Goal: Find specific page/section: Find specific page/section

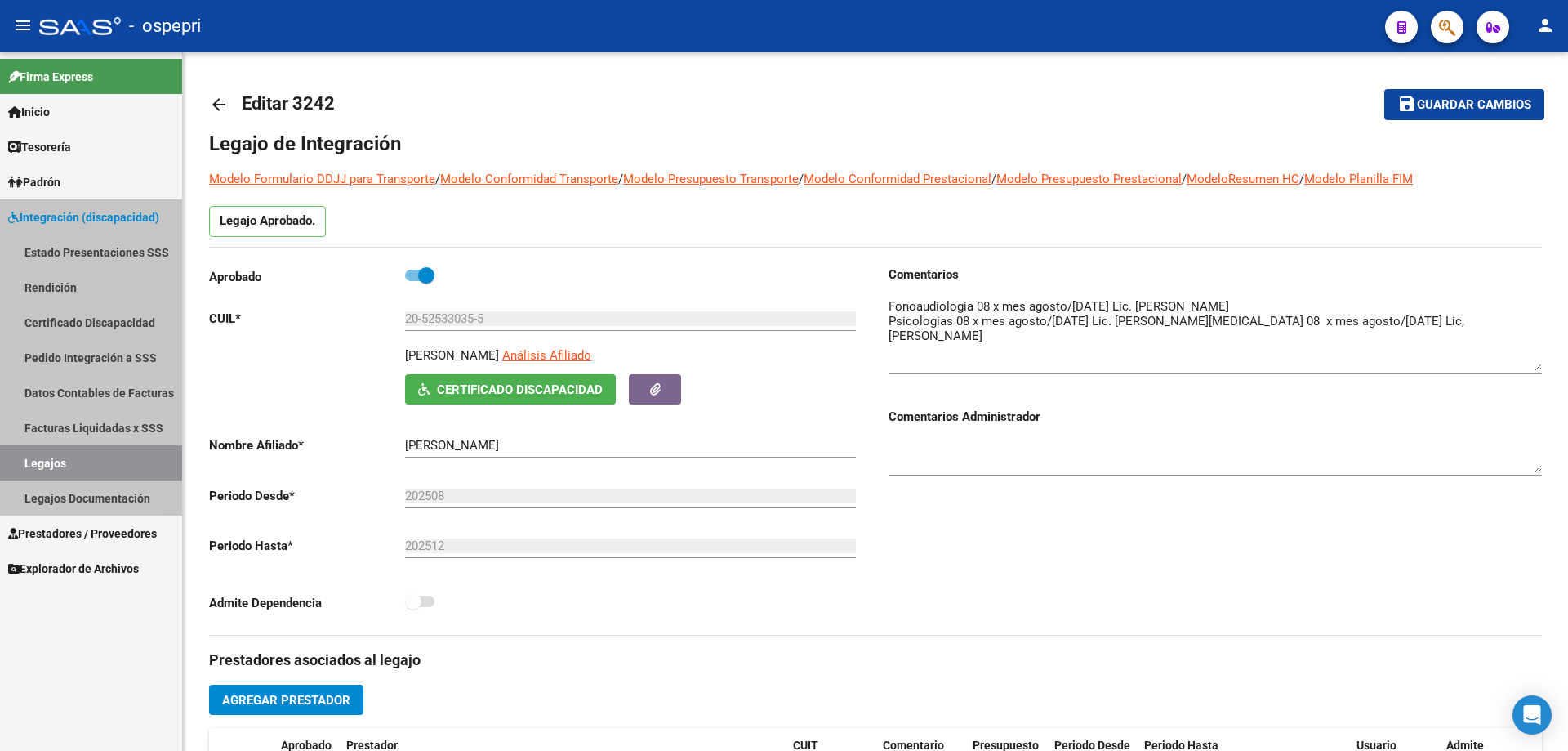
click at [43, 460] on link "Legajos" at bounding box center [91, 463] width 182 height 35
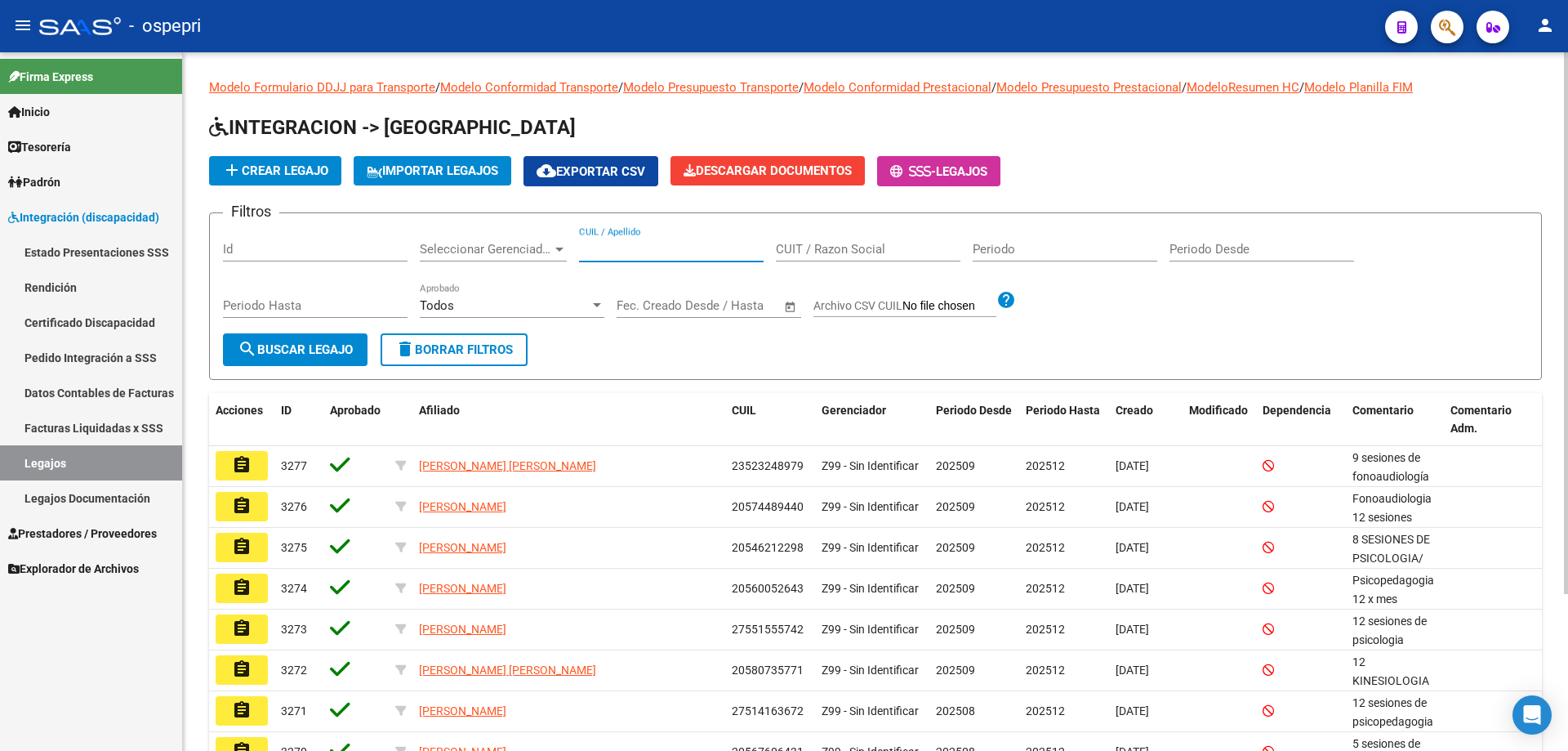
click at [612, 249] on input "CUIL / Apellido" at bounding box center [672, 250] width 184 height 15
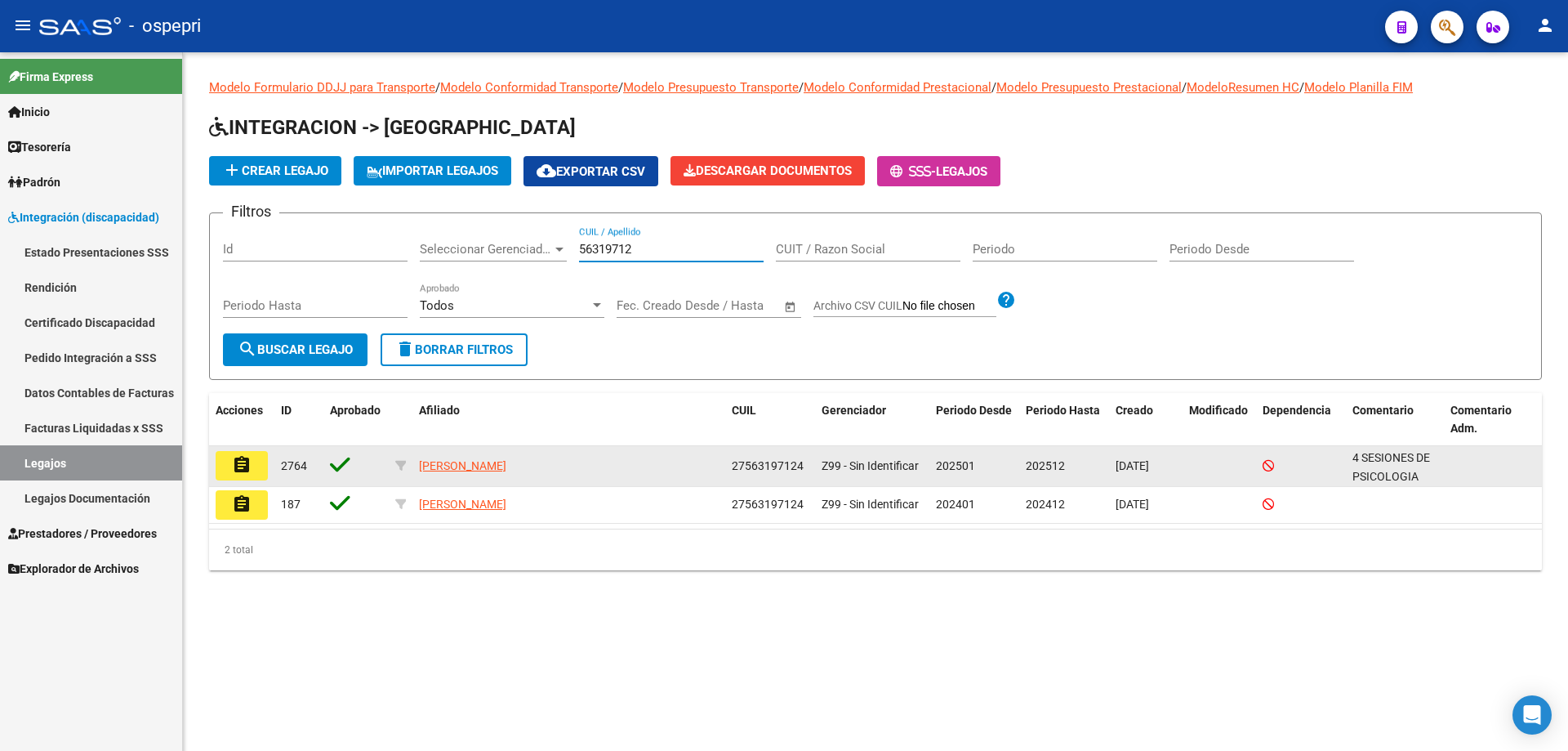
type input "56319712"
click at [258, 470] on button "assignment" at bounding box center [242, 466] width 53 height 30
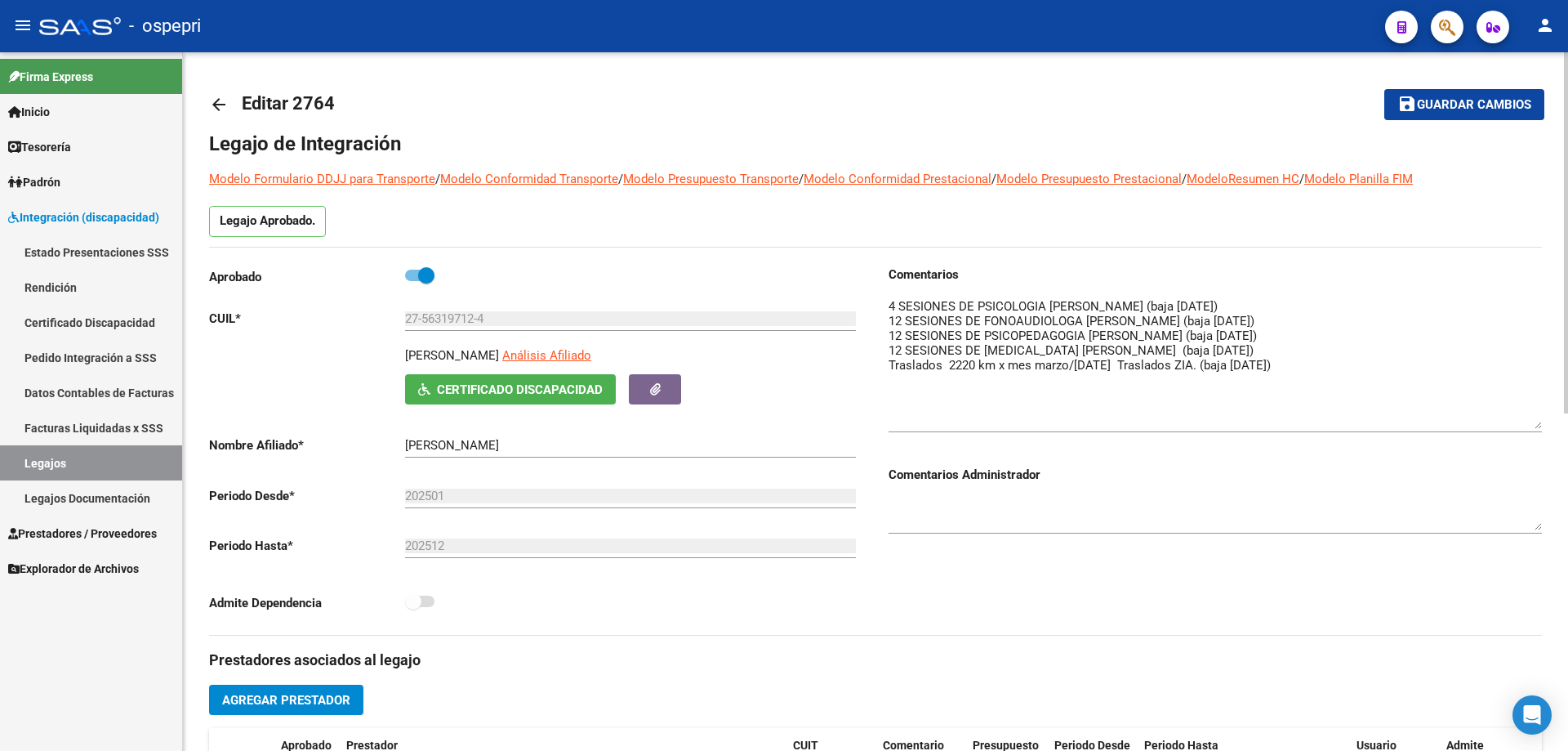
drag, startPoint x: 1533, startPoint y: 321, endPoint x: 1539, endPoint y: 425, distance: 104.2
click at [1539, 425] on textarea at bounding box center [1216, 363] width 654 height 132
